Goal: Task Accomplishment & Management: Manage account settings

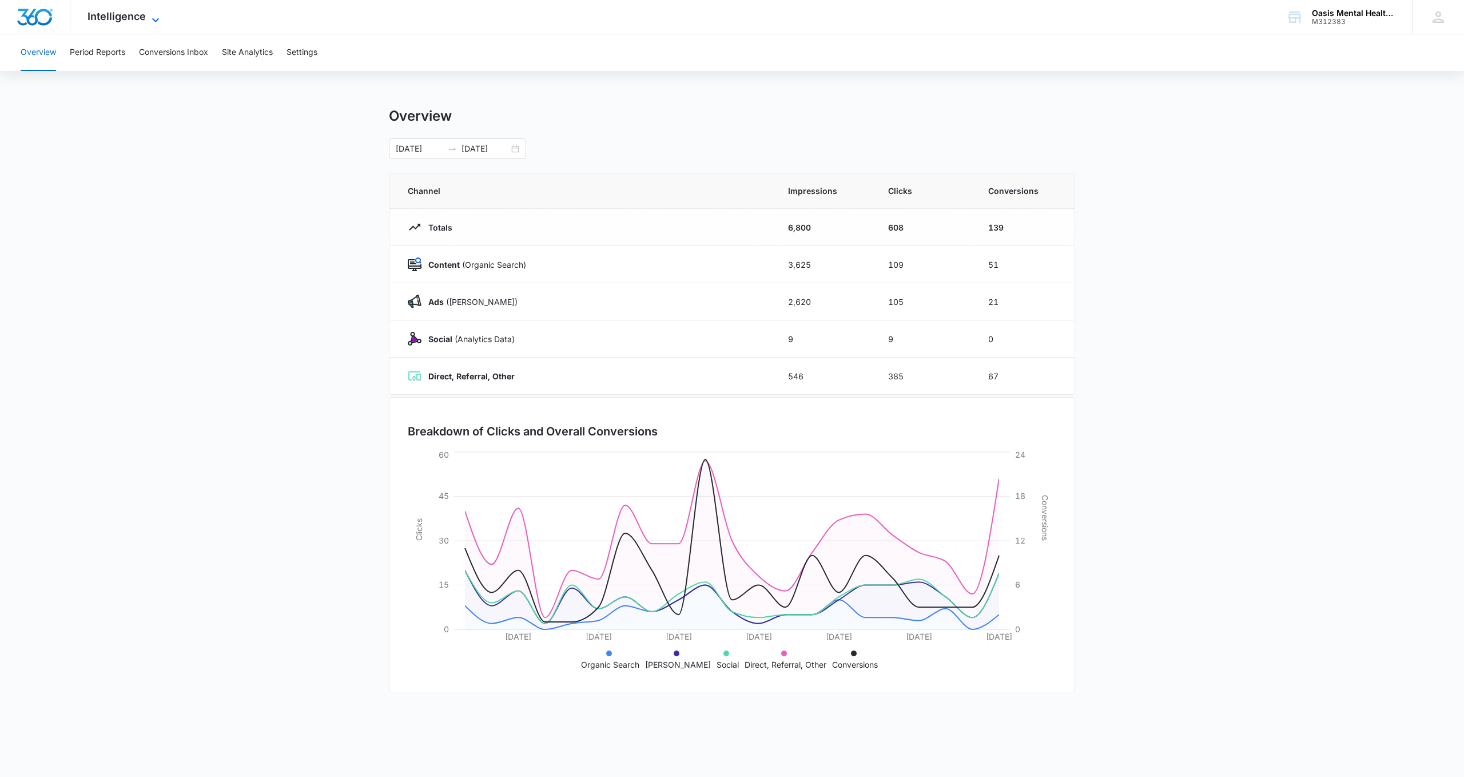
click at [152, 17] on icon at bounding box center [156, 20] width 14 height 14
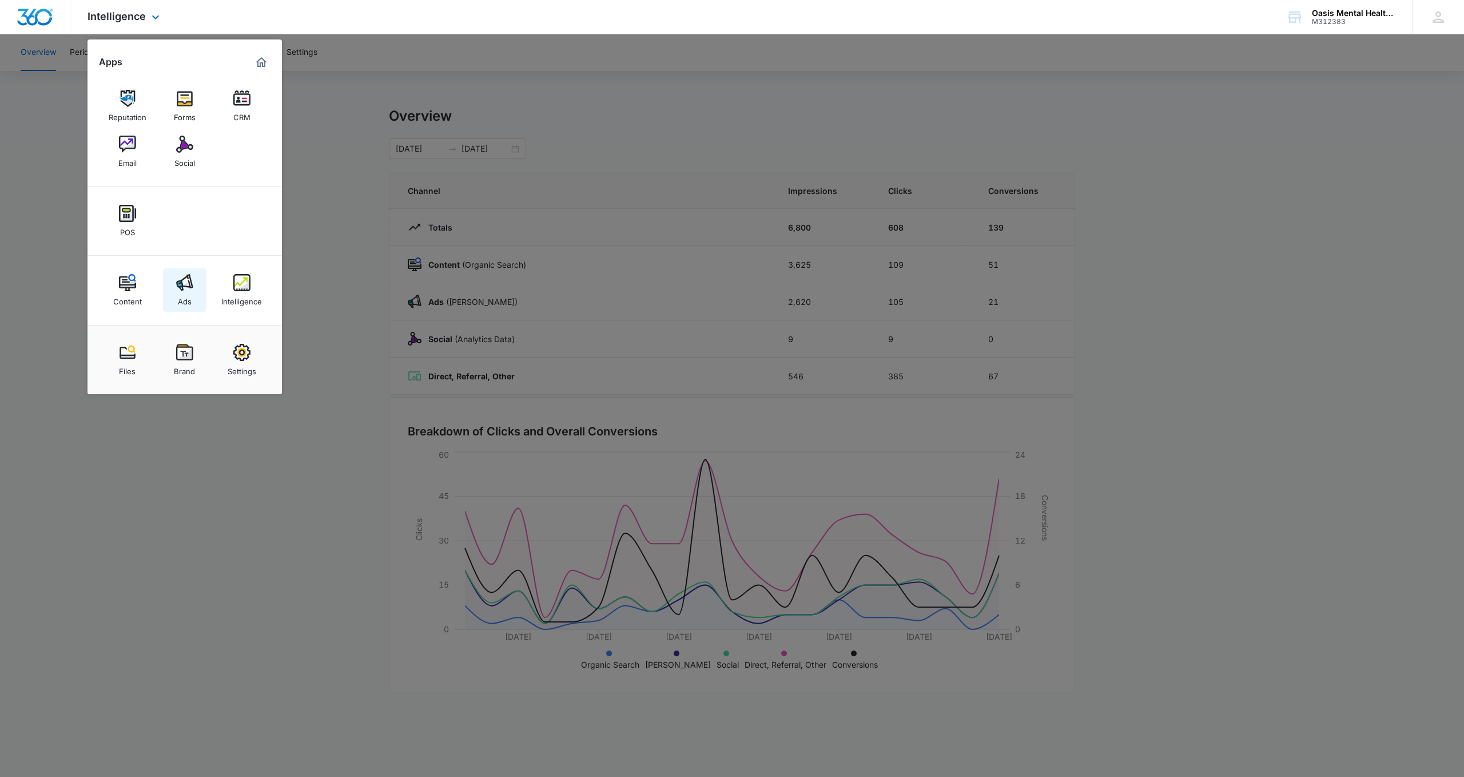
click at [191, 285] on img at bounding box center [184, 282] width 17 height 17
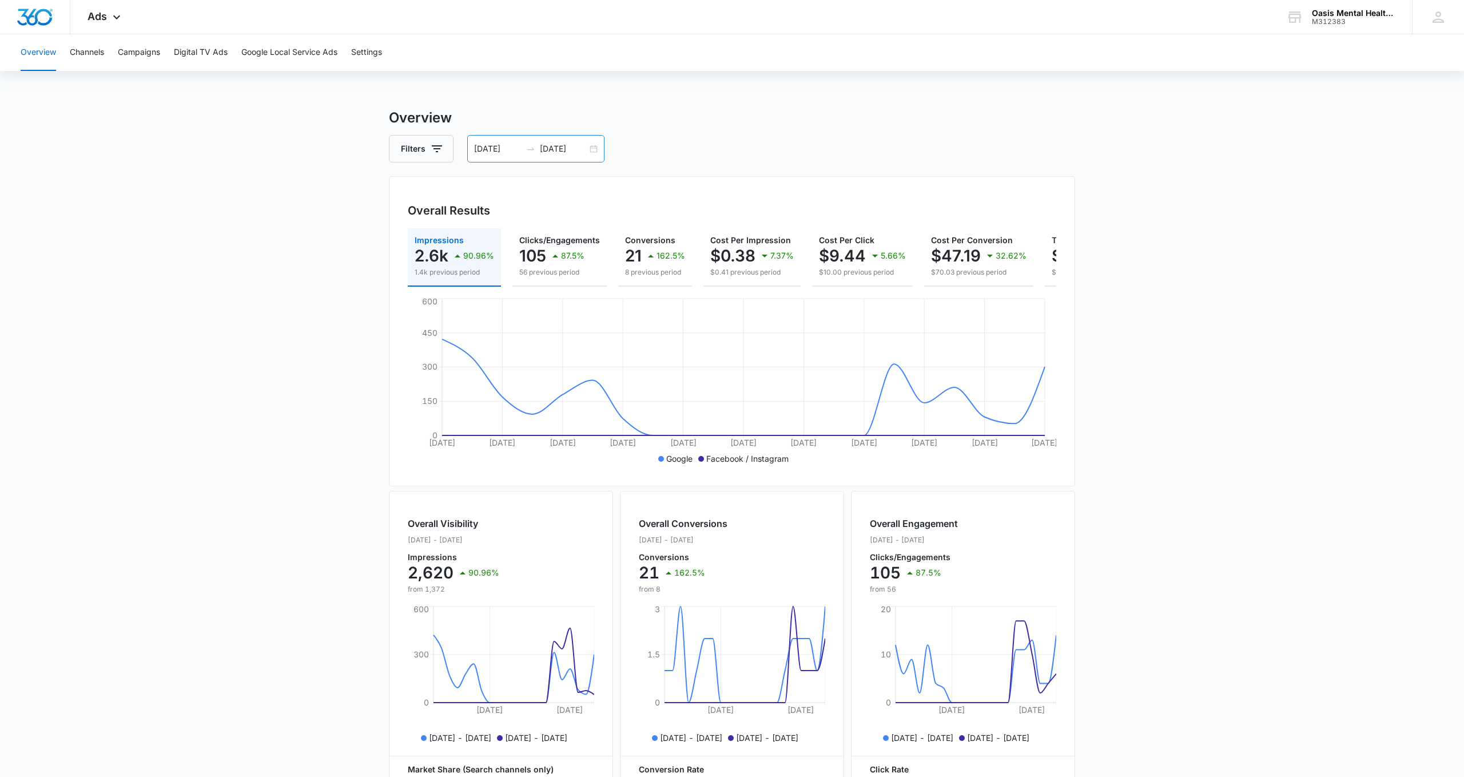
click at [594, 150] on div "[DATE] [DATE]" at bounding box center [535, 148] width 137 height 27
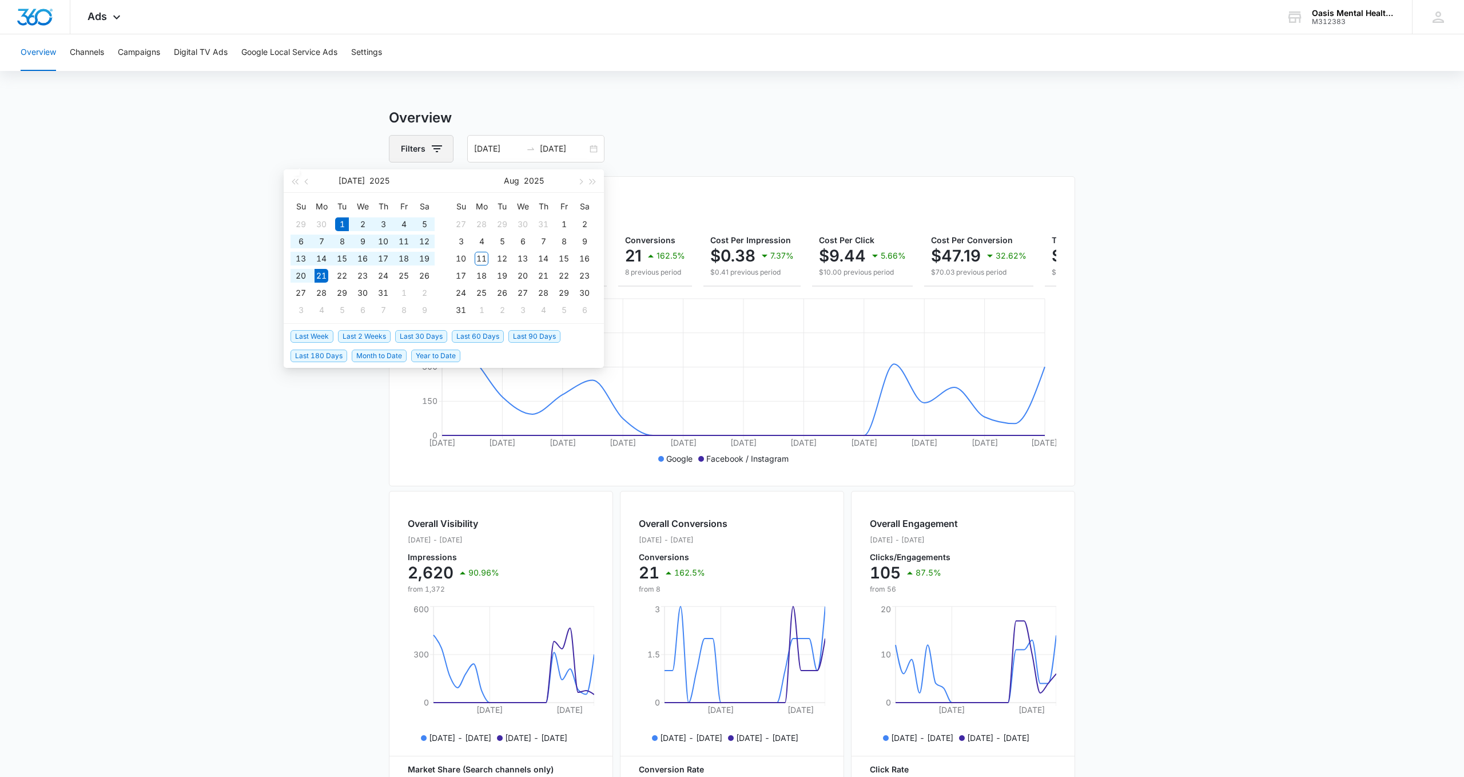
click at [436, 147] on icon "button" at bounding box center [437, 149] width 14 height 14
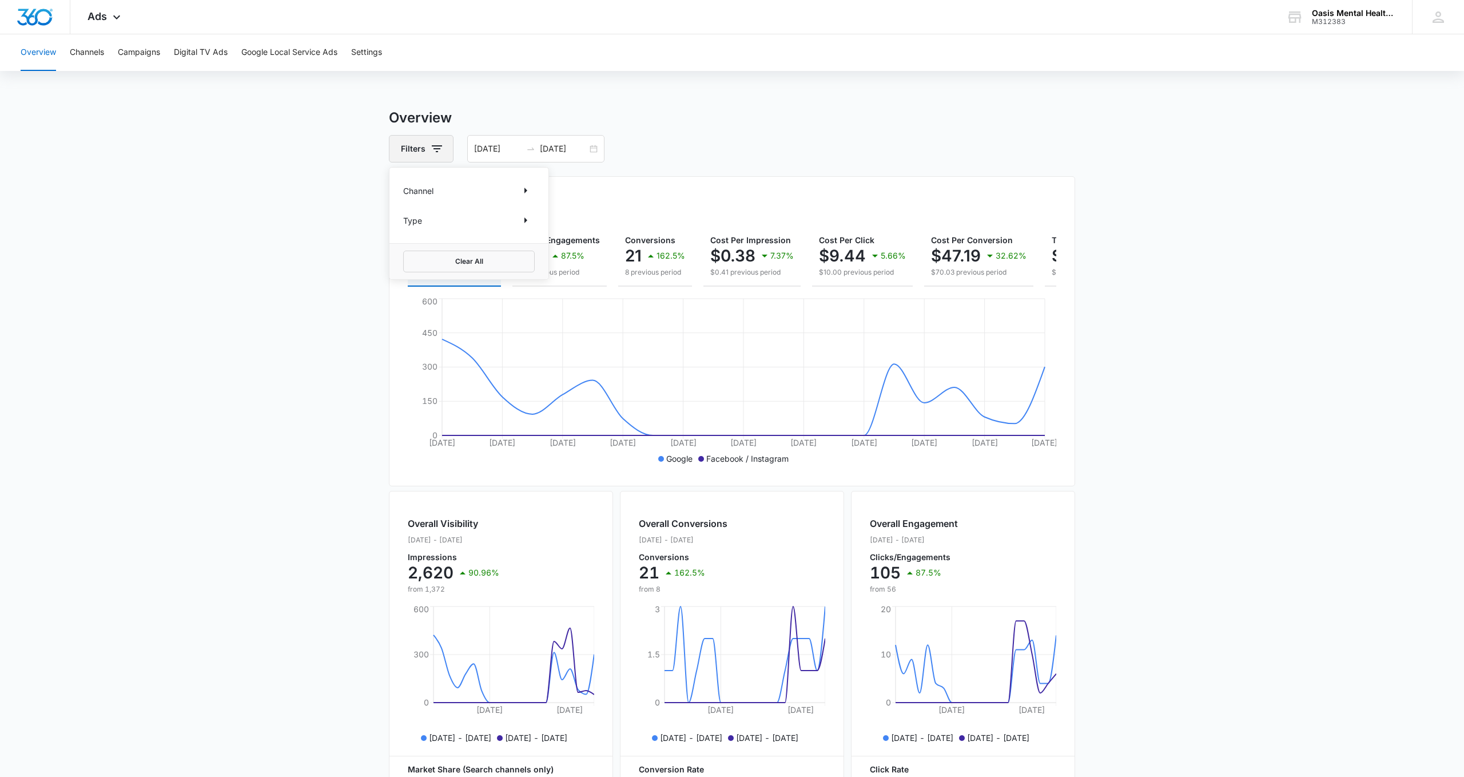
click at [436, 147] on icon "button" at bounding box center [437, 149] width 14 height 14
click at [595, 146] on div "07/01/2025 07/21/2025" at bounding box center [535, 148] width 137 height 27
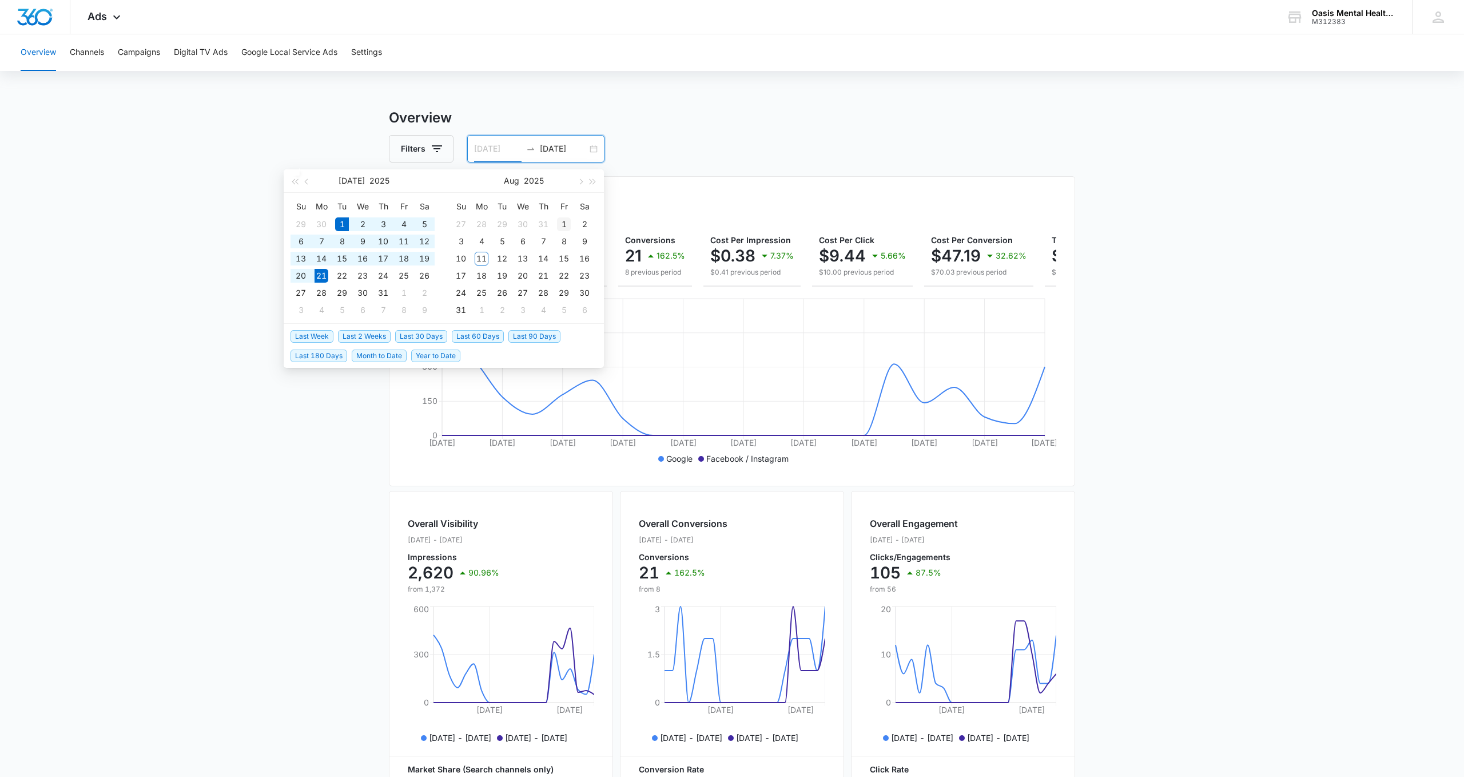
type input "08/01/2025"
click at [565, 225] on div "1" at bounding box center [564, 224] width 14 height 14
type input "08/11/2025"
click at [482, 259] on div "11" at bounding box center [482, 259] width 14 height 14
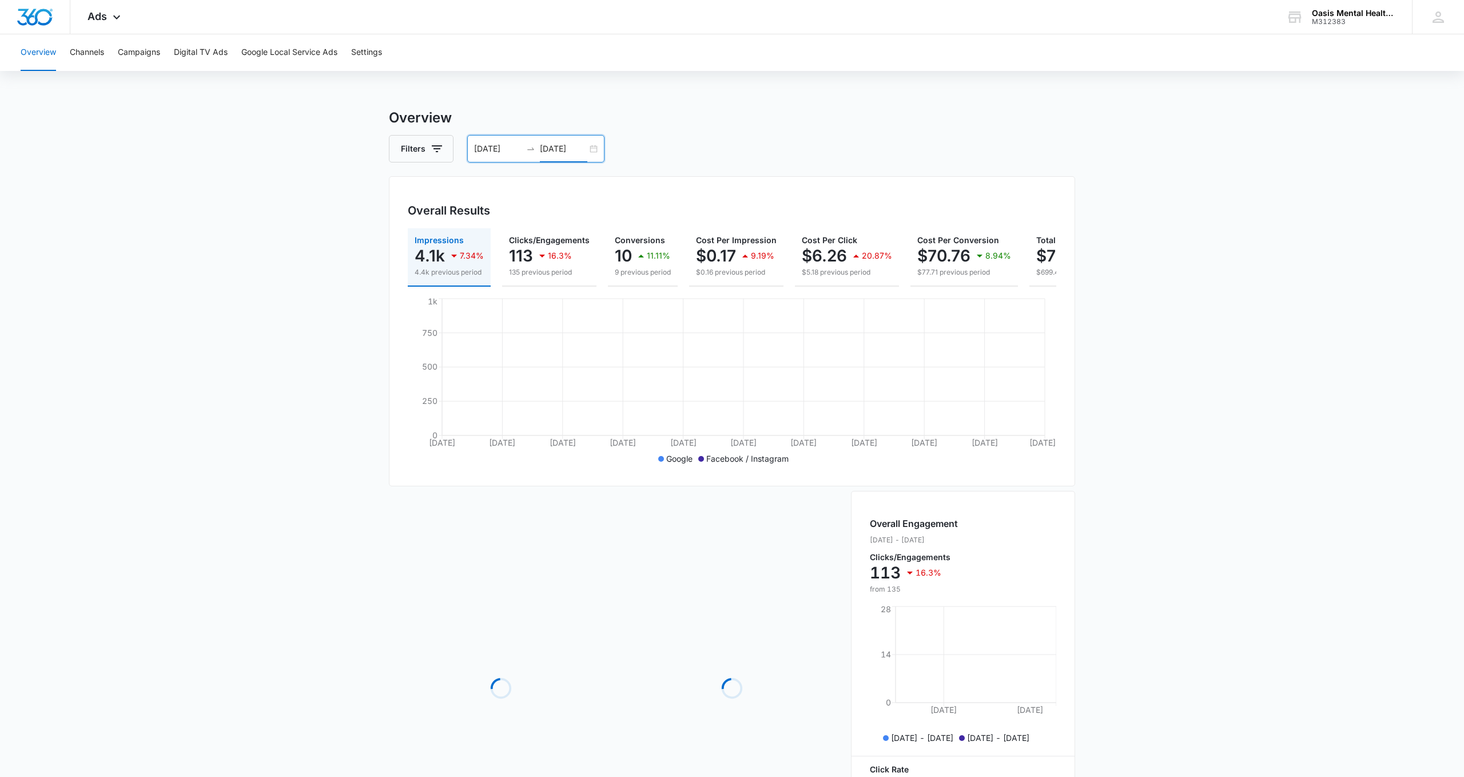
click at [482, 258] on p "7.34%" at bounding box center [472, 256] width 24 height 8
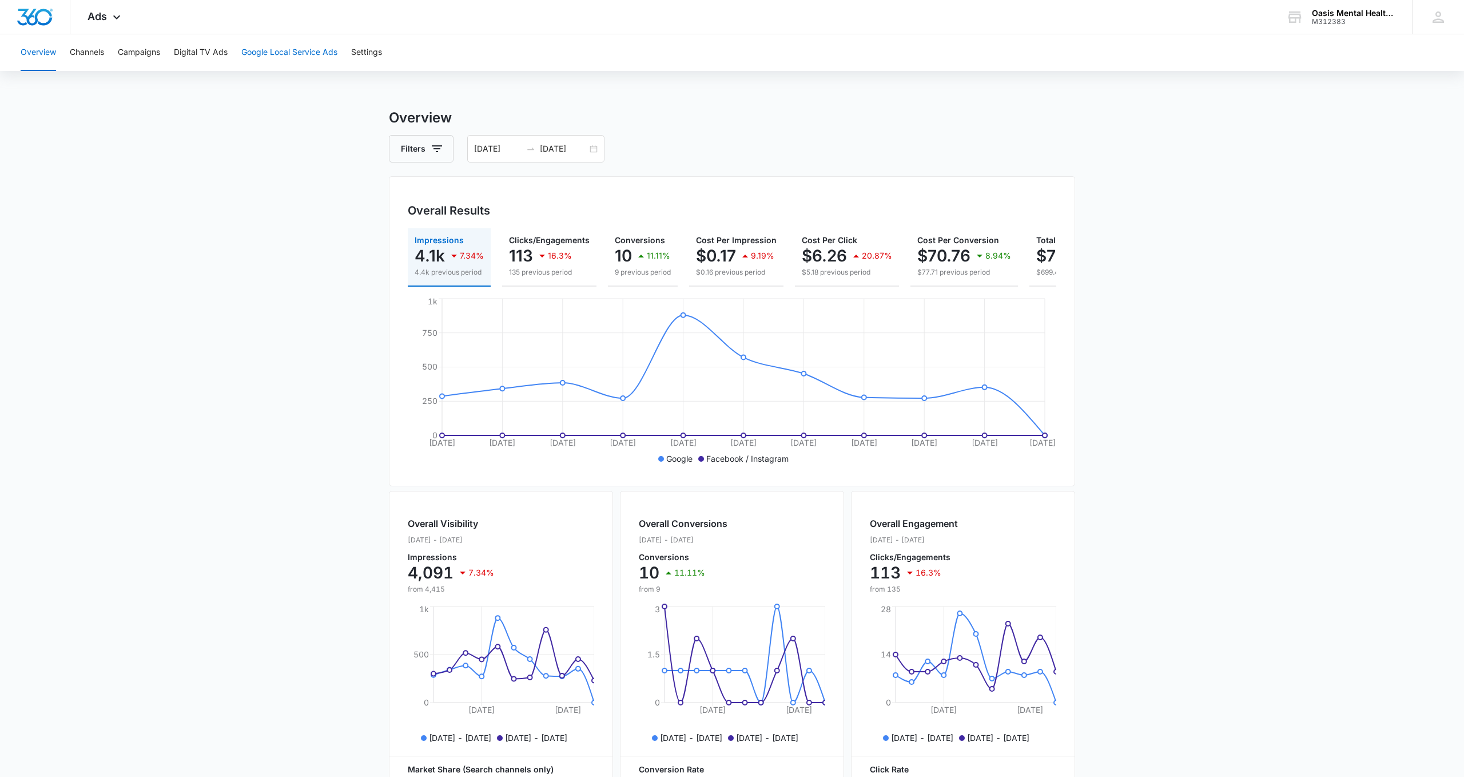
click at [278, 56] on button "Google Local Service Ads" at bounding box center [289, 52] width 96 height 37
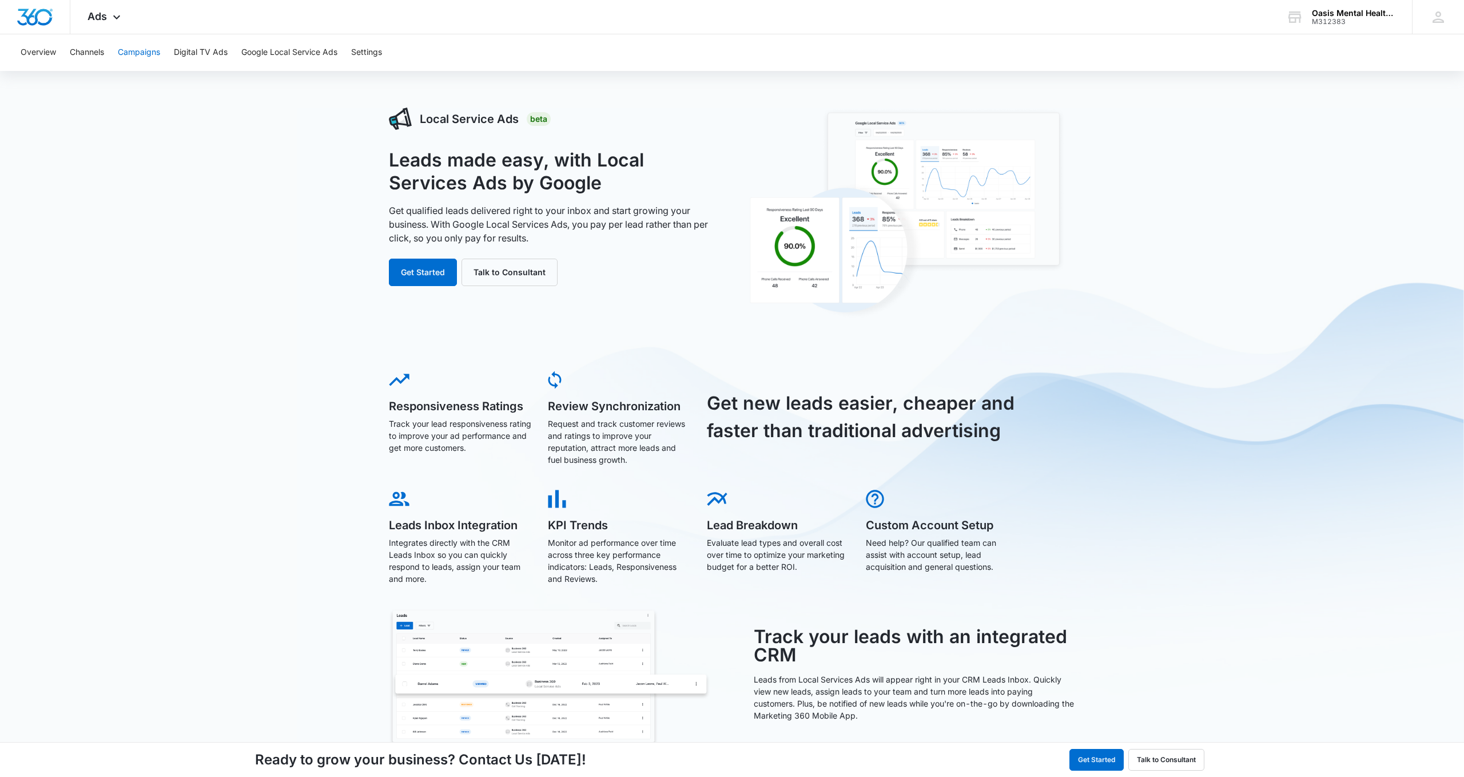
click at [145, 55] on button "Campaigns" at bounding box center [139, 52] width 42 height 37
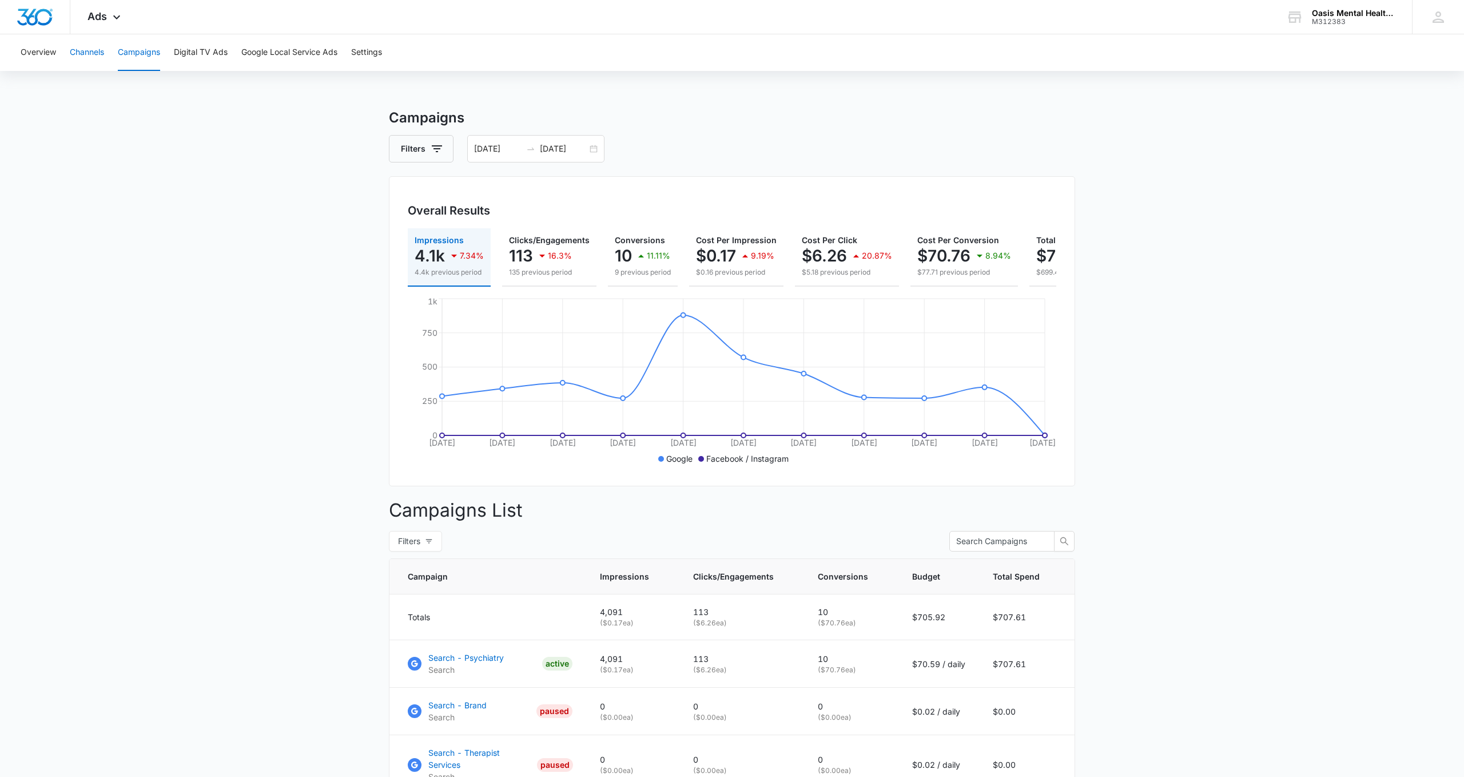
click at [84, 51] on button "Channels" at bounding box center [87, 52] width 34 height 37
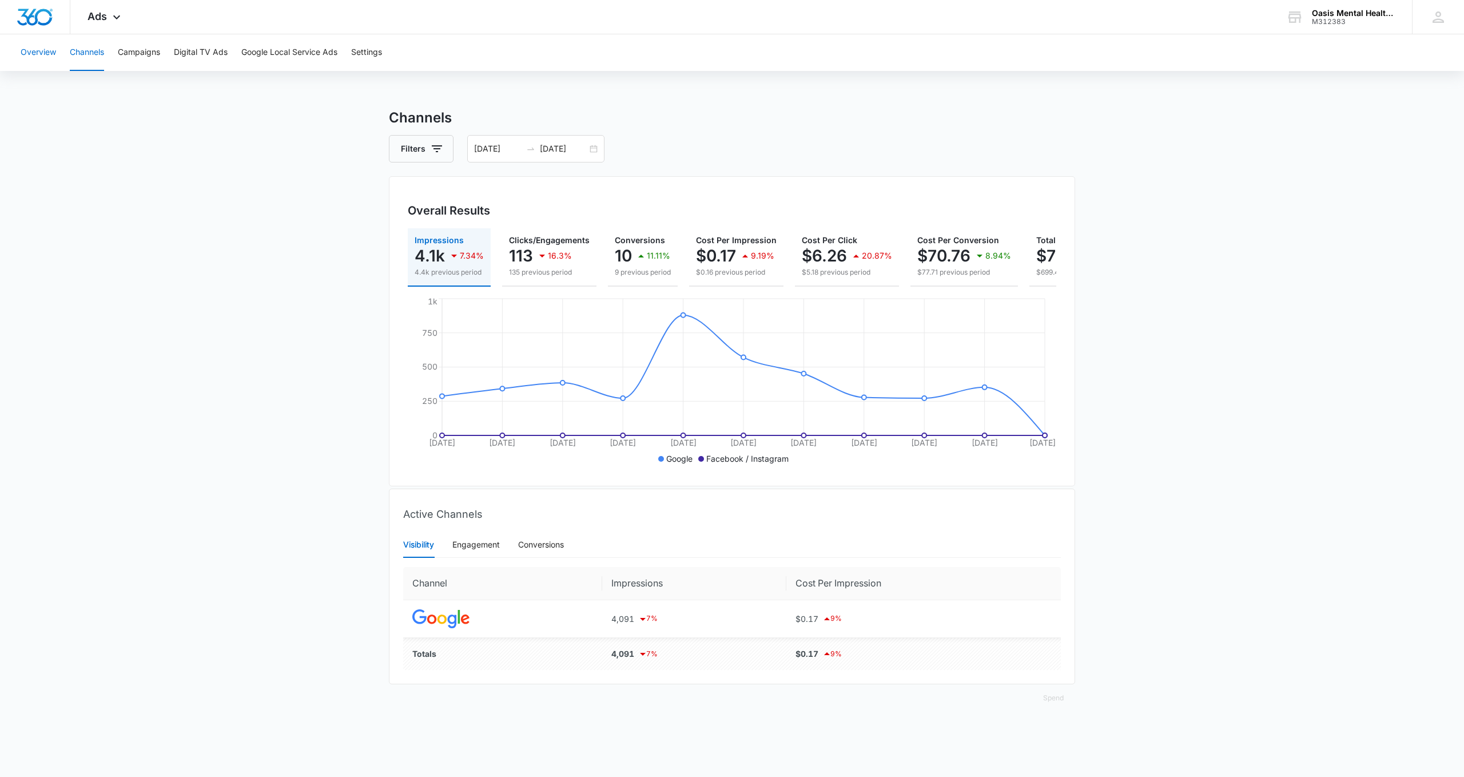
click at [46, 53] on button "Overview" at bounding box center [38, 52] width 35 height 37
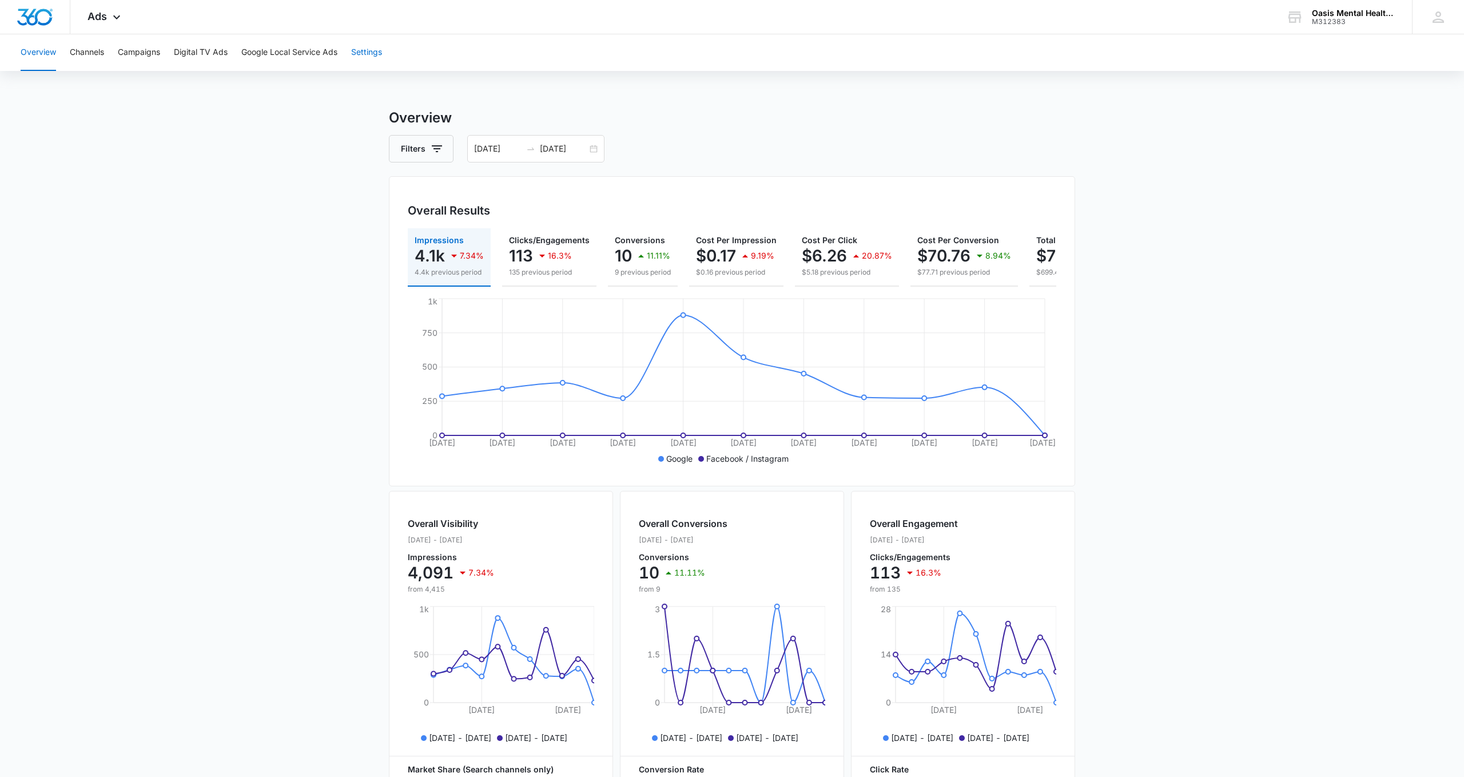
click at [368, 55] on button "Settings" at bounding box center [366, 52] width 31 height 37
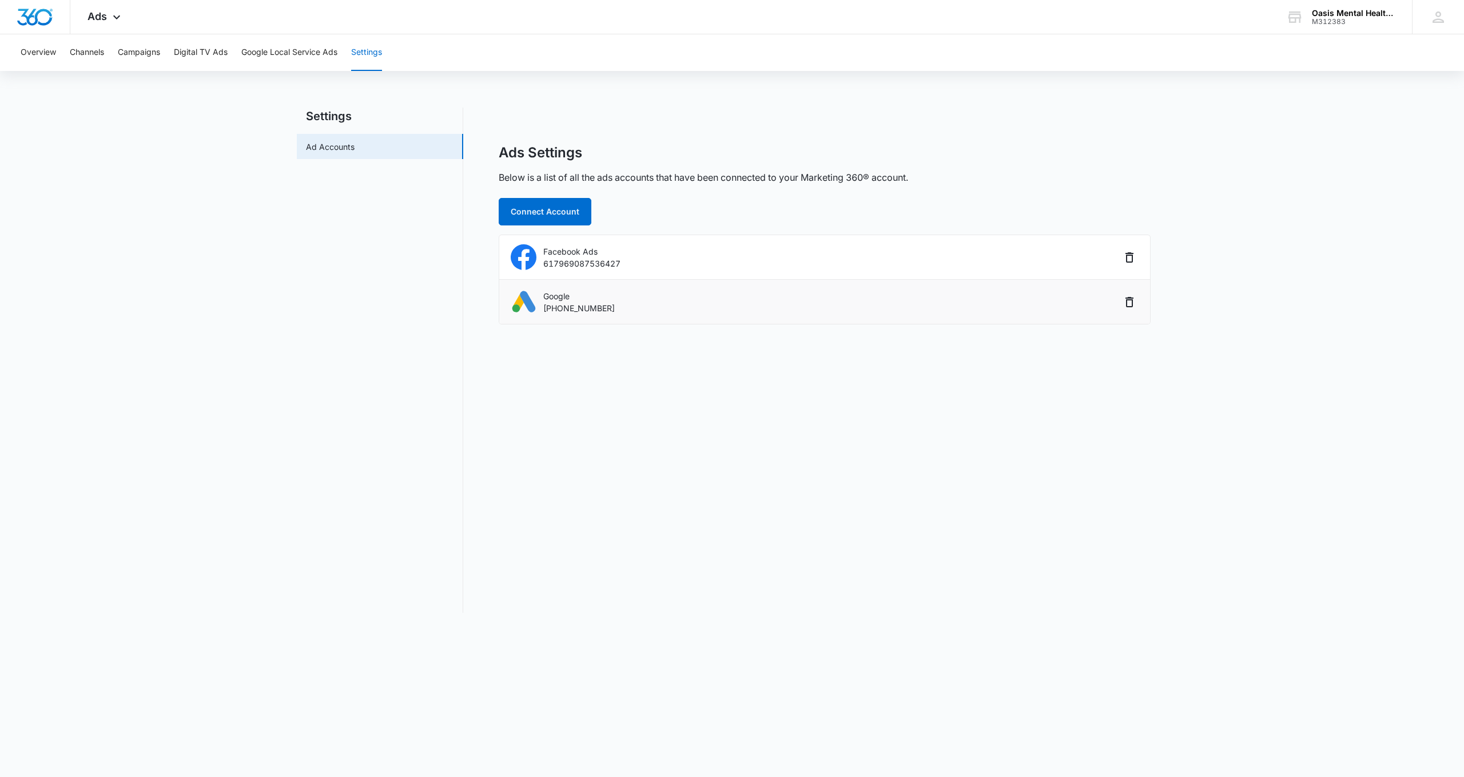
click at [606, 307] on div "Google 653-374-6480" at bounding box center [816, 302] width 610 height 26
click at [116, 13] on icon at bounding box center [117, 20] width 14 height 14
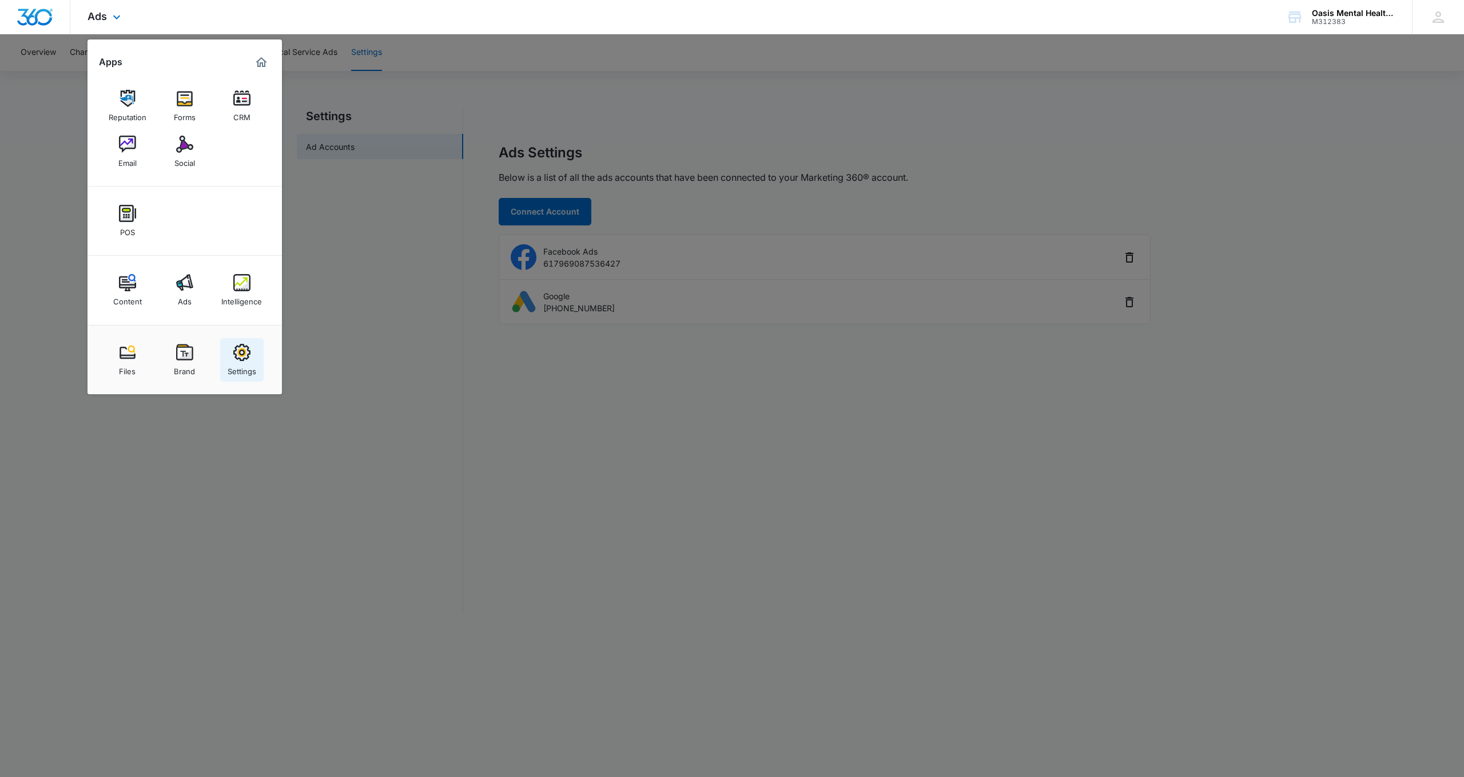
click at [244, 349] on img at bounding box center [241, 352] width 17 height 17
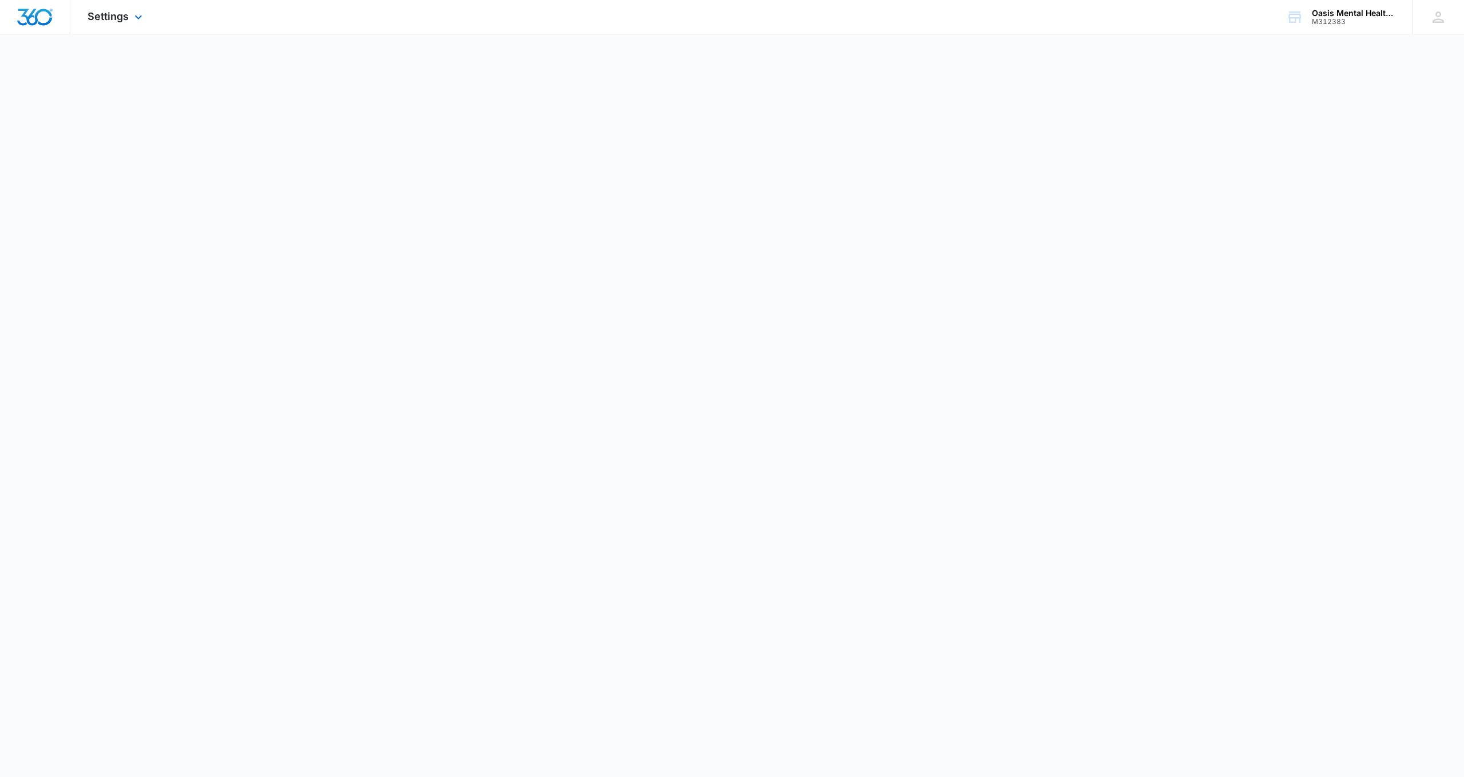
select select "US"
select select "America/New_York"
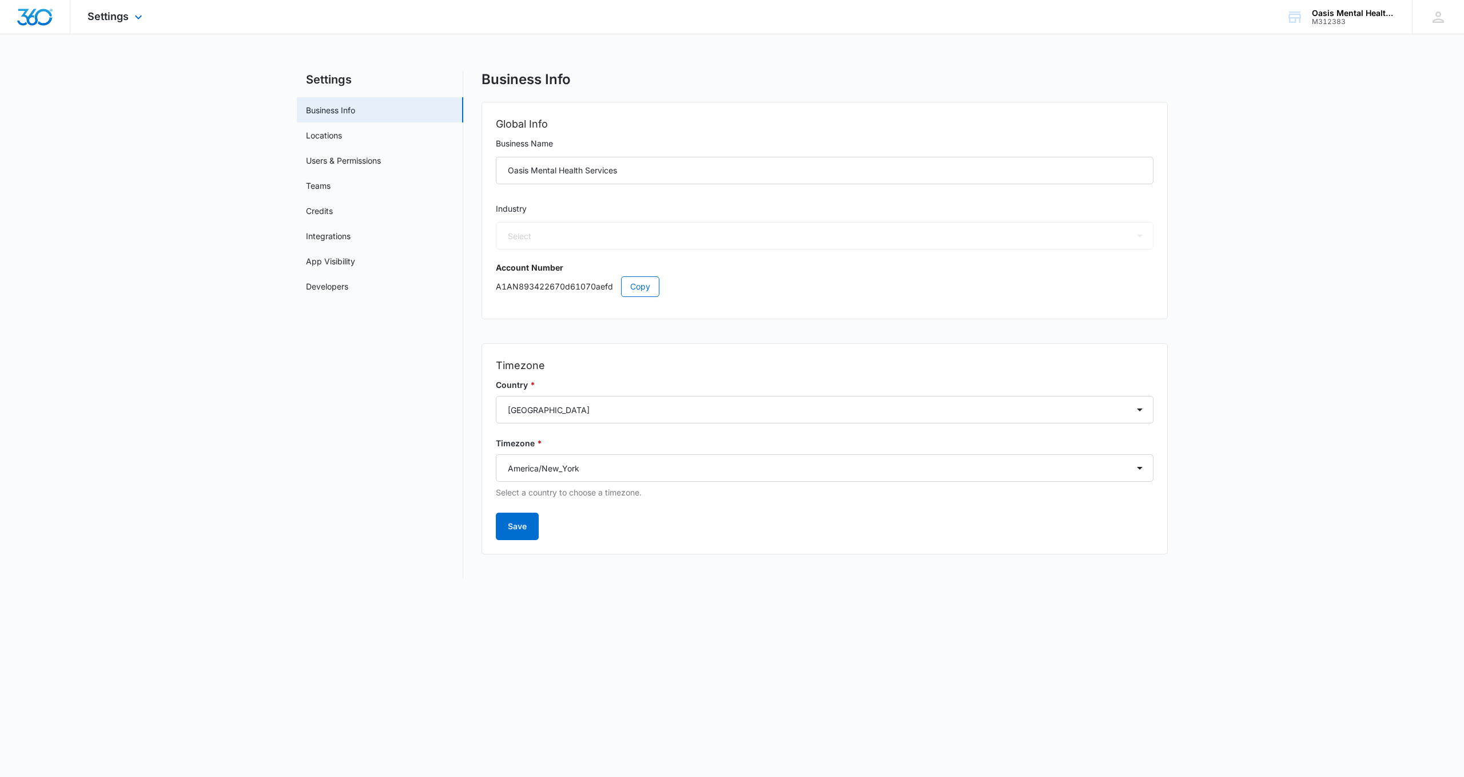
select select "13"
